Goal: Task Accomplishment & Management: Use online tool/utility

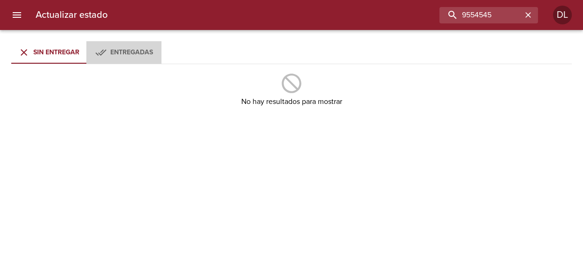
click at [126, 50] on span "Entregadas" at bounding box center [131, 52] width 43 height 8
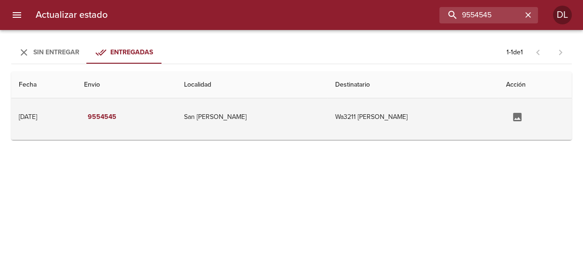
click at [509, 115] on button "Tabla de envíos del cliente" at bounding box center [517, 117] width 23 height 23
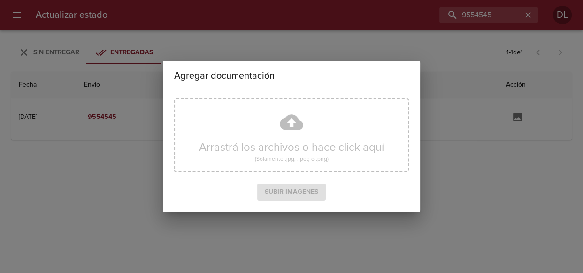
click at [468, 113] on div "Agregar documentación Arrastrá los archivos o hace click aquí (Solamente .jpg, …" at bounding box center [291, 136] width 583 height 273
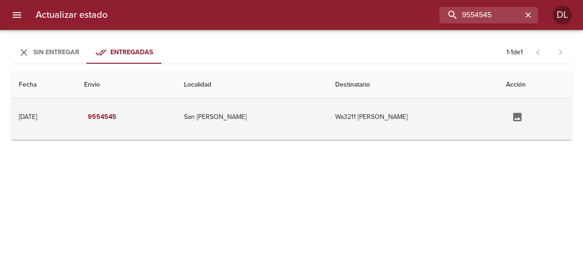
click at [76, 124] on td "[DATE] [DATE]" at bounding box center [43, 118] width 65 height 38
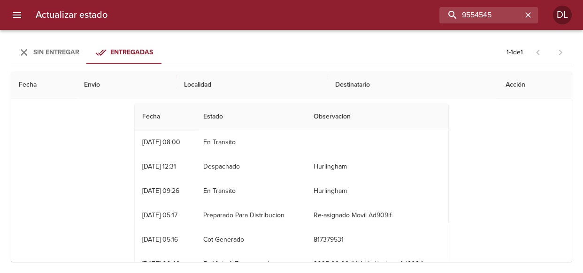
scroll to position [42, 0]
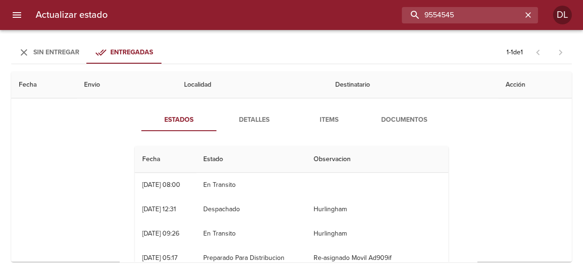
drag, startPoint x: 501, startPoint y: 8, endPoint x: 344, endPoint y: 8, distance: 157.1
click at [345, 8] on div "9554545" at bounding box center [326, 15] width 423 height 16
type input "9540304"
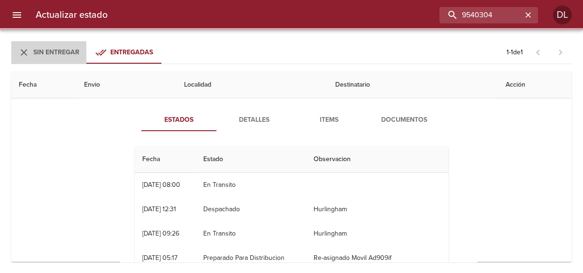
click at [43, 50] on span "Sin Entregar" at bounding box center [56, 52] width 46 height 8
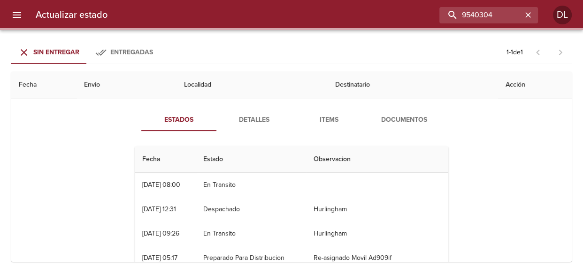
scroll to position [0, 0]
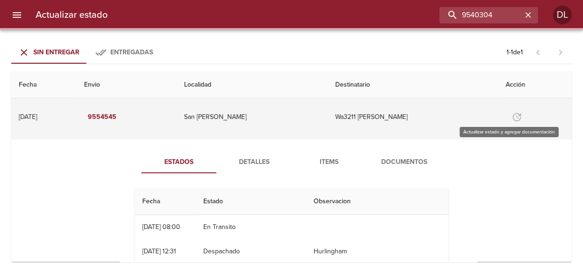
click at [505, 119] on span "Tabla de envíos del cliente" at bounding box center [516, 117] width 23 height 8
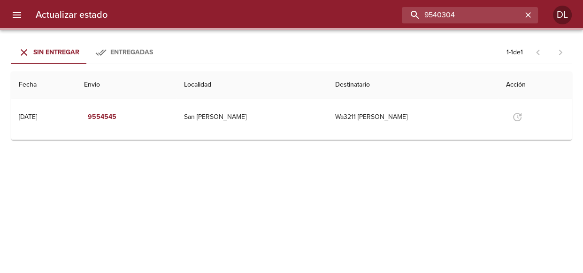
drag, startPoint x: 496, startPoint y: 14, endPoint x: 396, endPoint y: 18, distance: 100.5
click at [396, 18] on div "9540304" at bounding box center [326, 15] width 423 height 16
click at [65, 50] on span "Sin Entregar" at bounding box center [56, 52] width 46 height 8
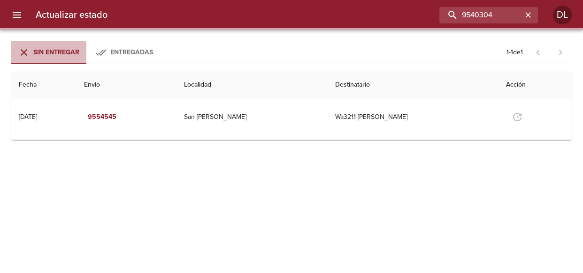
click at [64, 50] on span "Sin Entregar" at bounding box center [56, 52] width 46 height 8
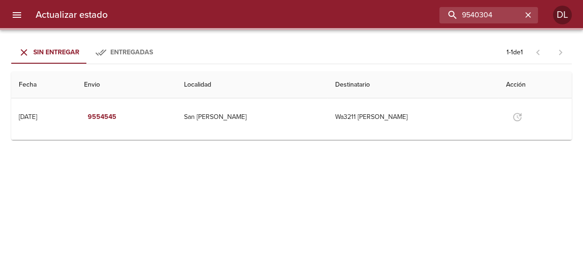
click at [65, 51] on span "Sin Entregar" at bounding box center [56, 52] width 46 height 8
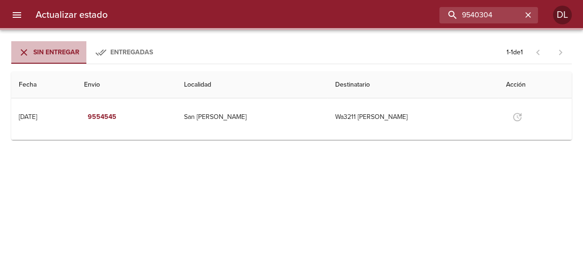
click at [65, 52] on span "Sin Entregar" at bounding box center [56, 52] width 46 height 8
click at [65, 54] on span "Sin Entregar" at bounding box center [56, 52] width 46 height 8
click at [64, 55] on span "Sin Entregar" at bounding box center [56, 52] width 46 height 8
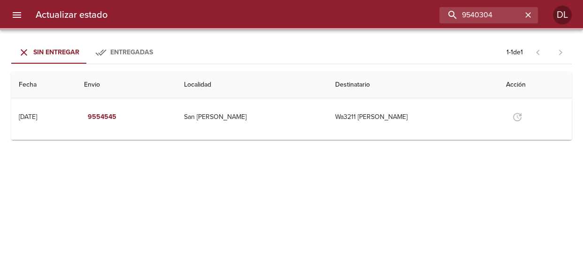
click at [64, 55] on span "Sin Entregar" at bounding box center [56, 52] width 46 height 8
click at [65, 55] on span "Sin Entregar" at bounding box center [56, 52] width 46 height 8
